Goal: Task Accomplishment & Management: Complete application form

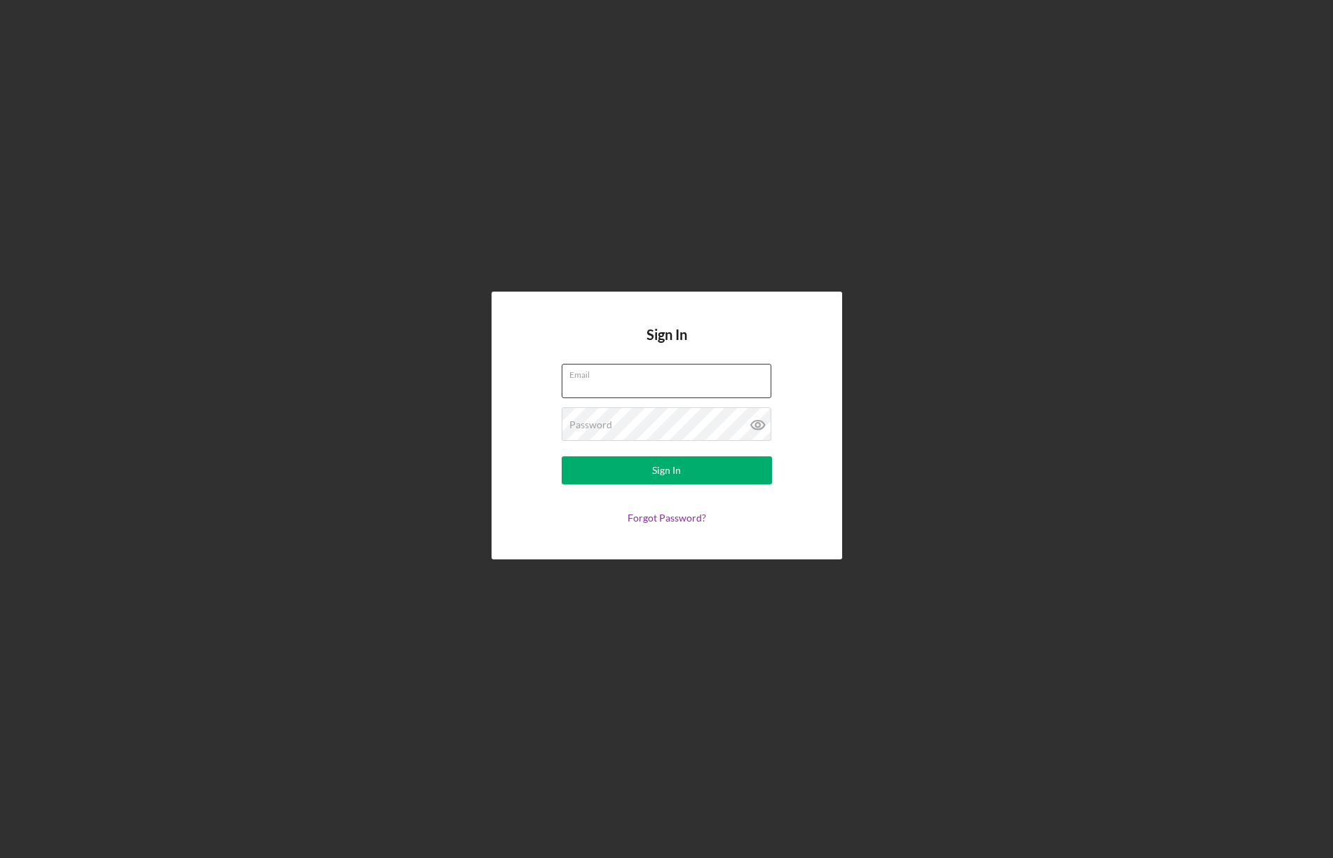
type input "[PERSON_NAME][EMAIL_ADDRESS][PERSON_NAME][DOMAIN_NAME]"
click at [693, 471] on button "Sign In" at bounding box center [667, 470] width 210 height 28
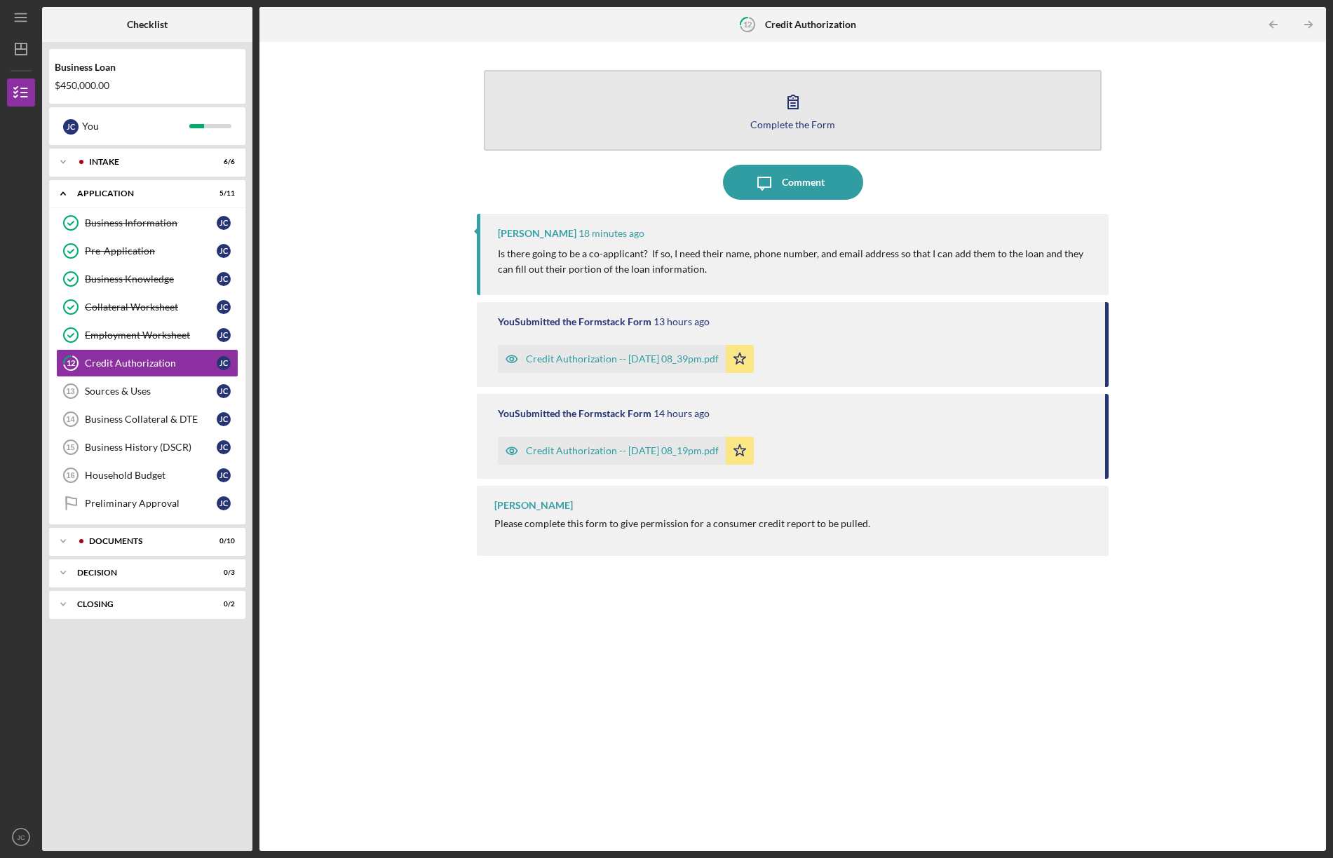
click at [854, 114] on button "Complete the Form Form" at bounding box center [793, 110] width 618 height 81
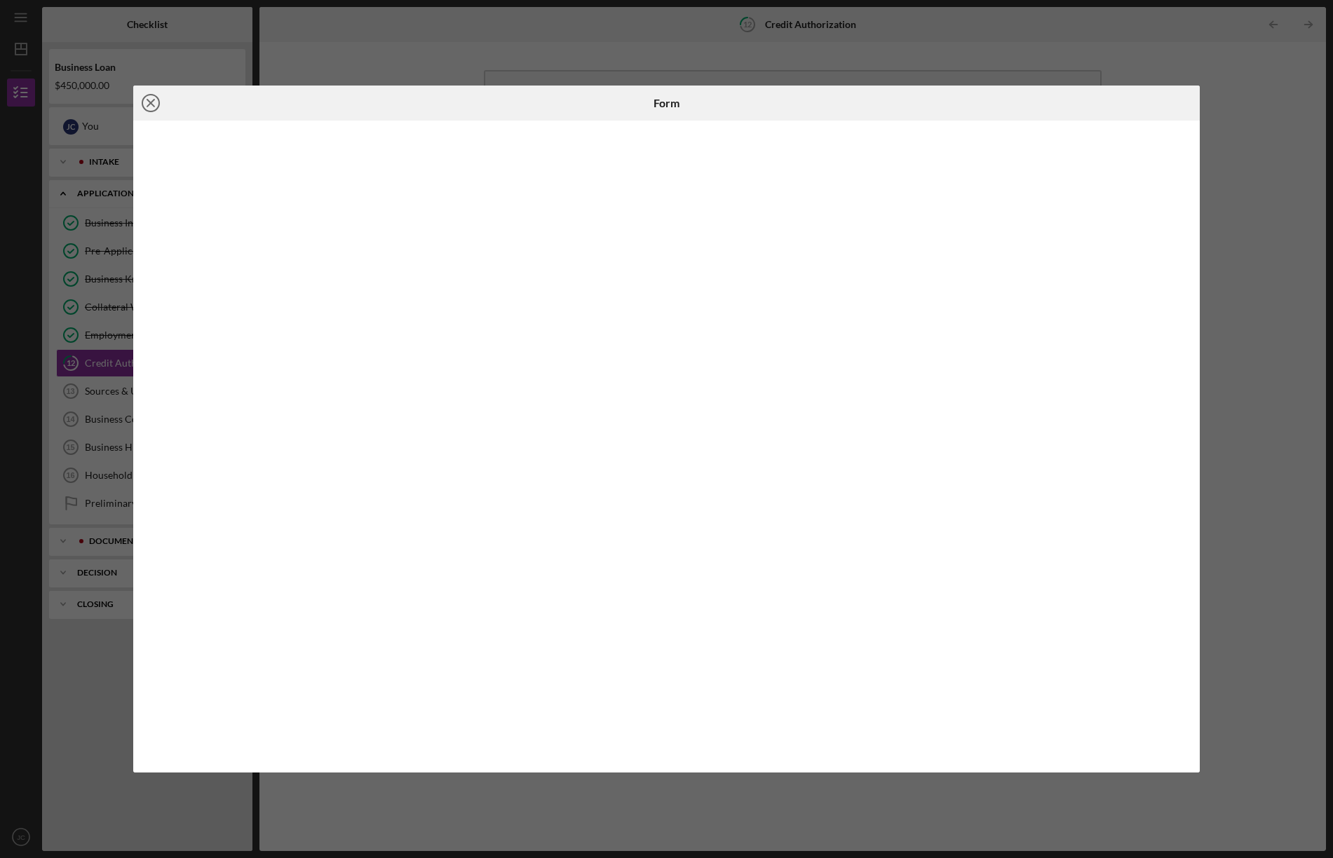
click at [147, 98] on icon "Icon/Close" at bounding box center [150, 103] width 35 height 35
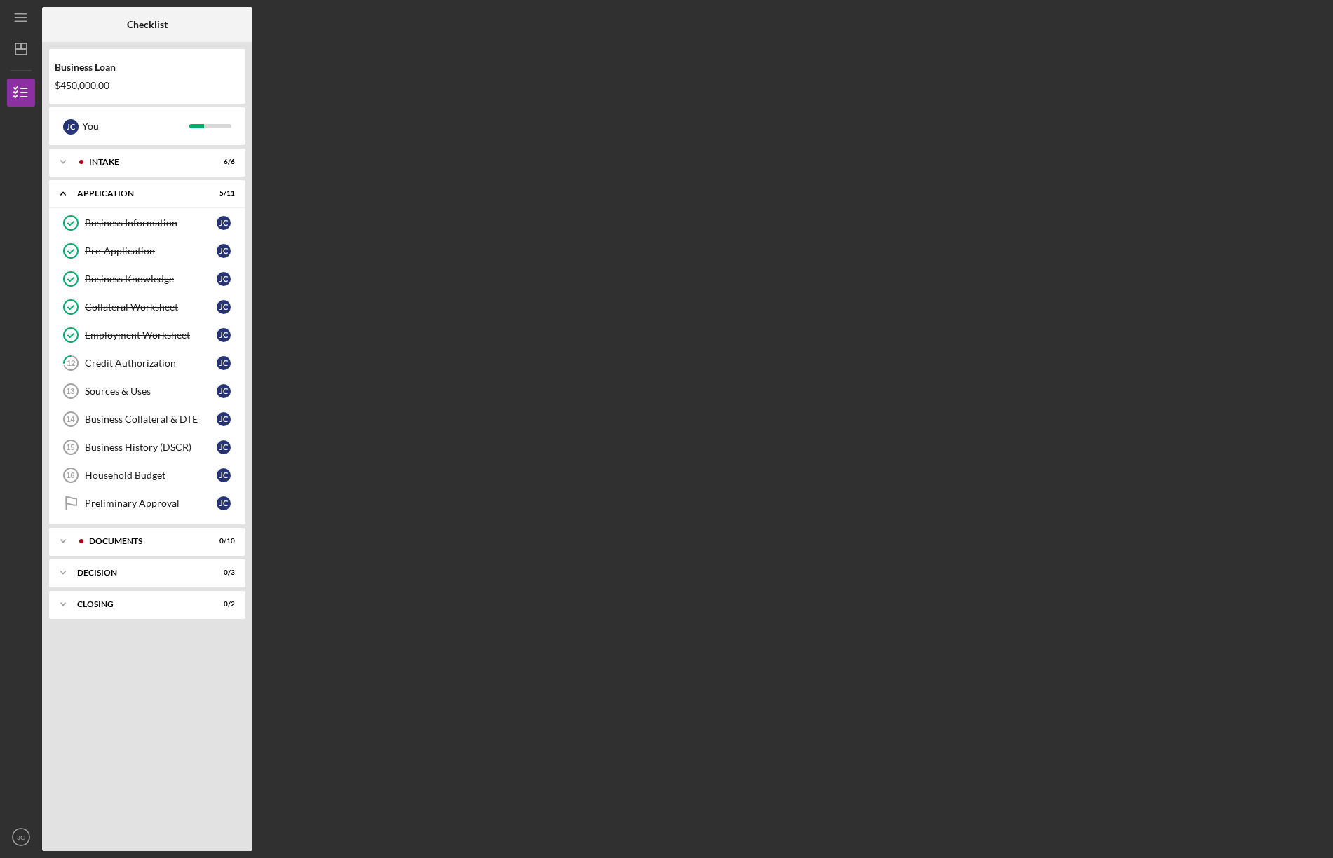
click at [782, 398] on div "Checklist Business Loan $450,000.00 [PERSON_NAME] You Icon/Expander Intake 6 / …" at bounding box center [684, 429] width 1284 height 844
